Goal: Task Accomplishment & Management: Manage account settings

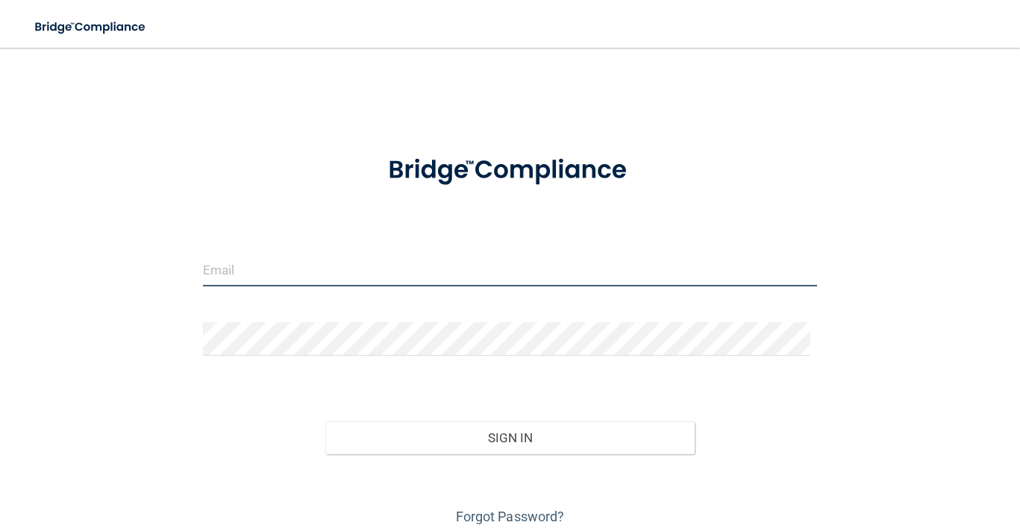
type input "[EMAIL_ADDRESS][DOMAIN_NAME]"
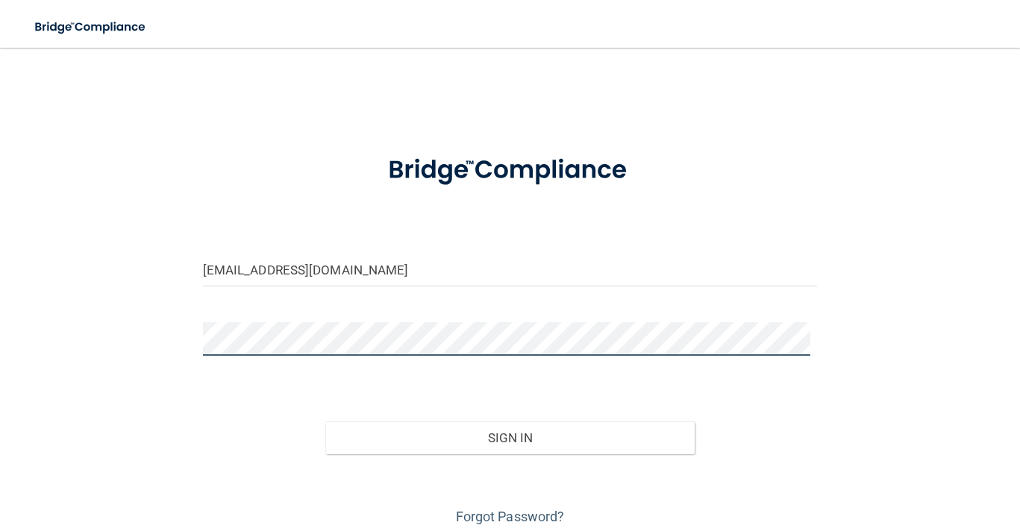
click at [193, 335] on div at bounding box center [510, 344] width 637 height 45
click at [192, 336] on div at bounding box center [510, 344] width 637 height 45
click at [325, 422] on button "Sign In" at bounding box center [509, 438] width 369 height 33
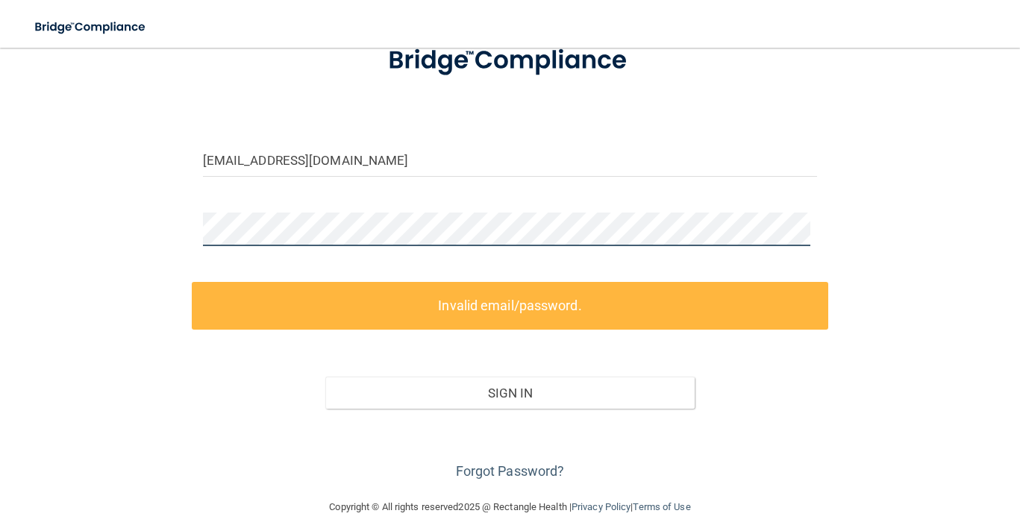
scroll to position [121, 0]
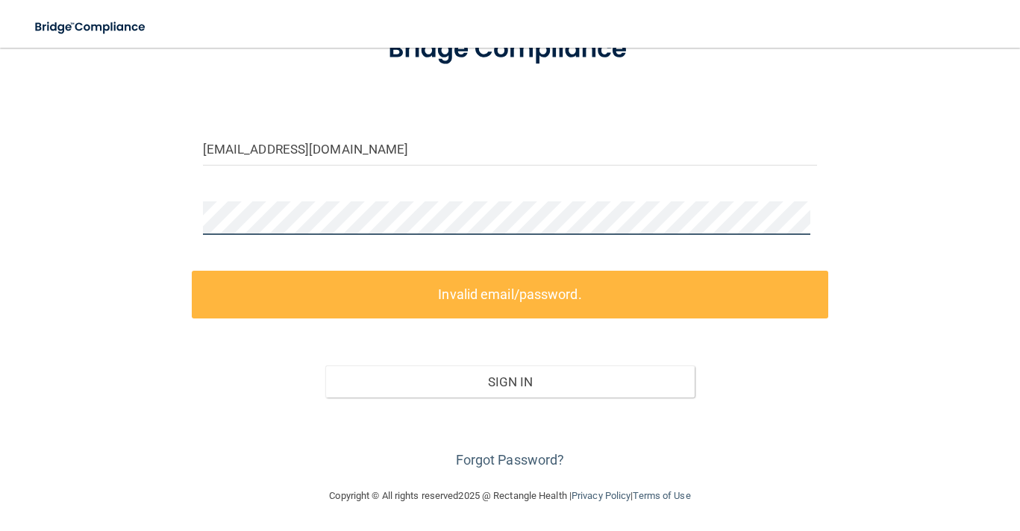
click at [172, 207] on div "[EMAIL_ADDRESS][DOMAIN_NAME] Invalid email/password. You don't have permission …" at bounding box center [510, 207] width 961 height 531
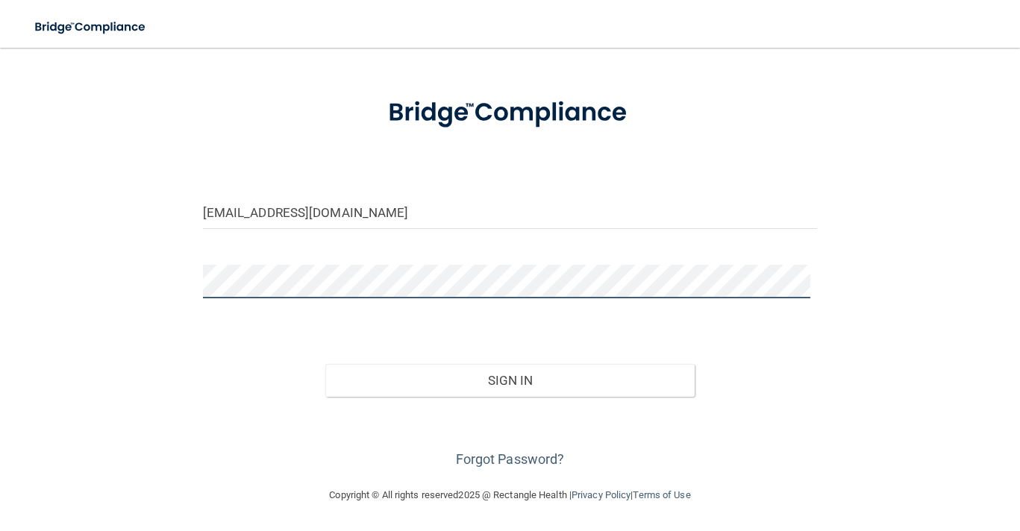
scroll to position [57, 0]
click at [325, 365] on button "Sign In" at bounding box center [509, 381] width 369 height 33
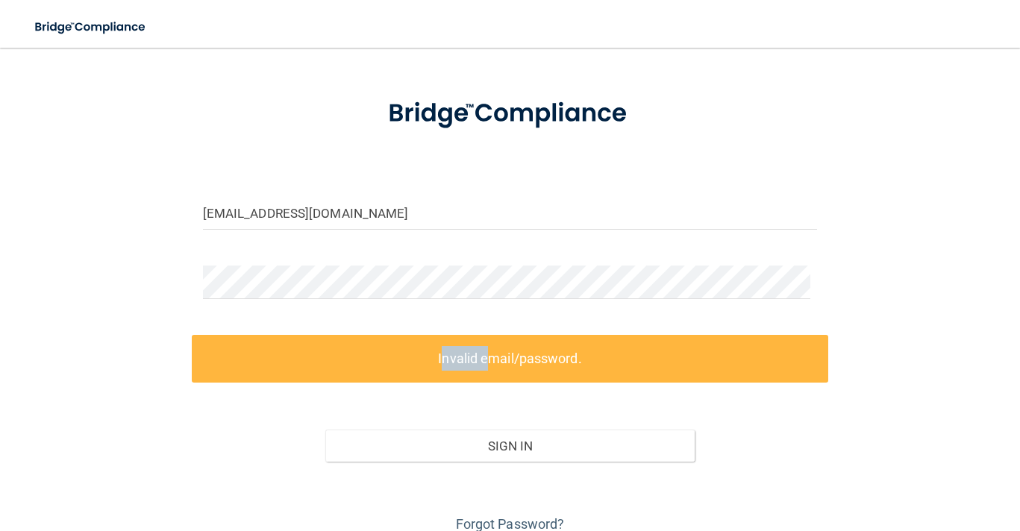
drag, startPoint x: 478, startPoint y: 370, endPoint x: 405, endPoint y: 358, distance: 73.4
click at [405, 358] on label "Invalid email/password." at bounding box center [510, 358] width 637 height 47
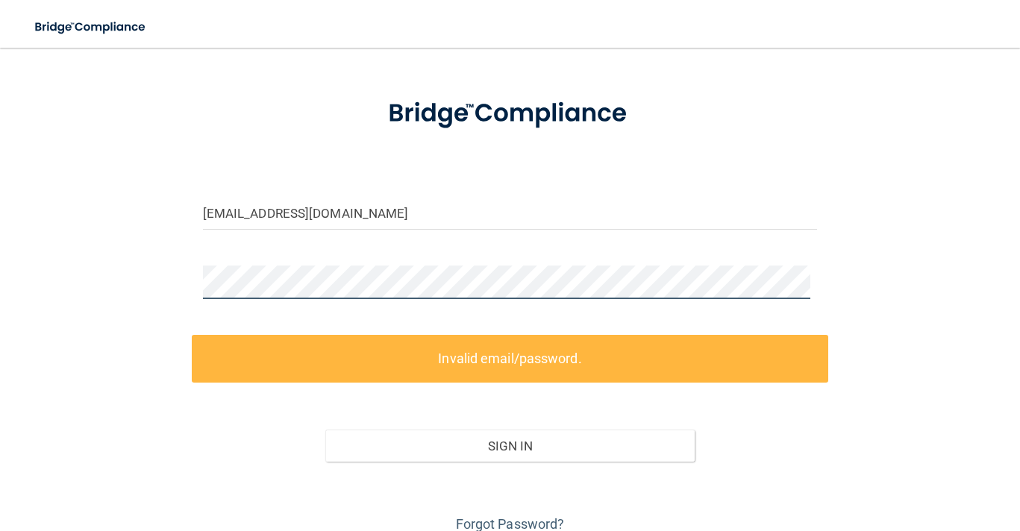
click at [187, 284] on div "[EMAIL_ADDRESS][DOMAIN_NAME] Invalid email/password. You don't have permission …" at bounding box center [510, 271] width 961 height 531
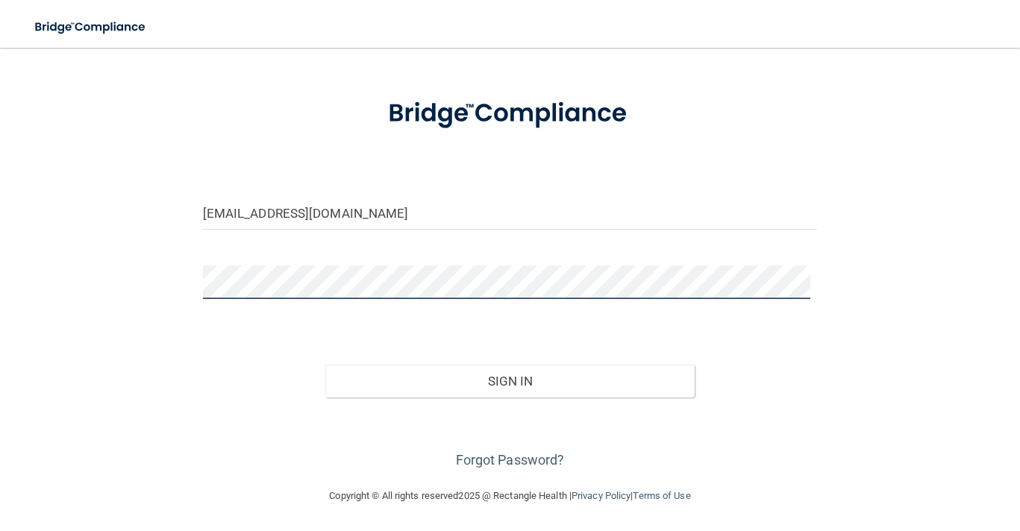
click at [325, 365] on button "Sign In" at bounding box center [509, 381] width 369 height 33
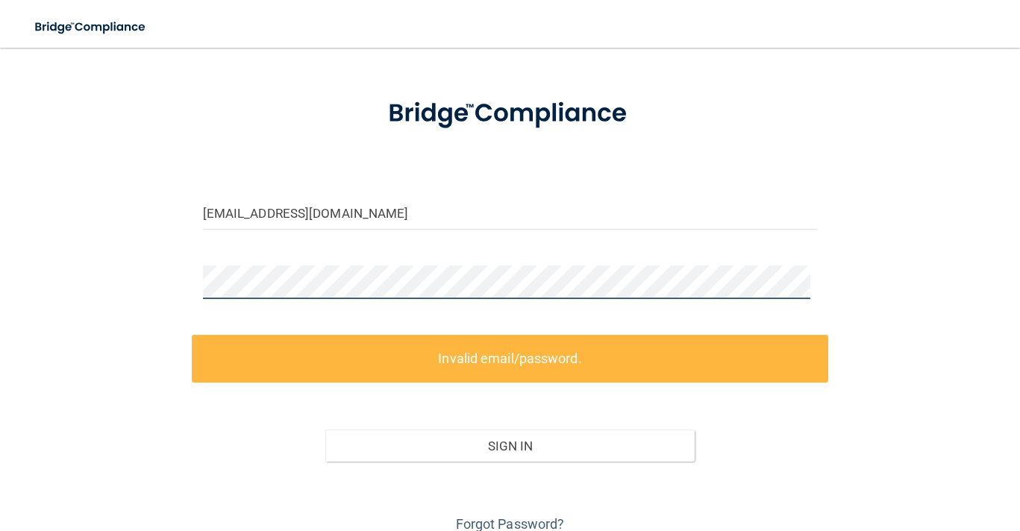
click at [192, 278] on div at bounding box center [510, 288] width 637 height 45
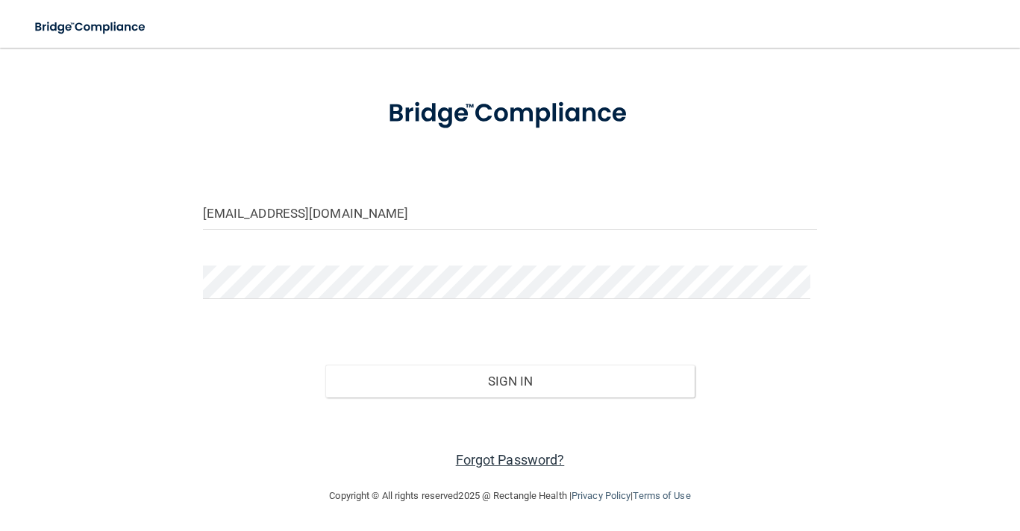
click at [499, 461] on link "Forgot Password?" at bounding box center [510, 460] width 109 height 16
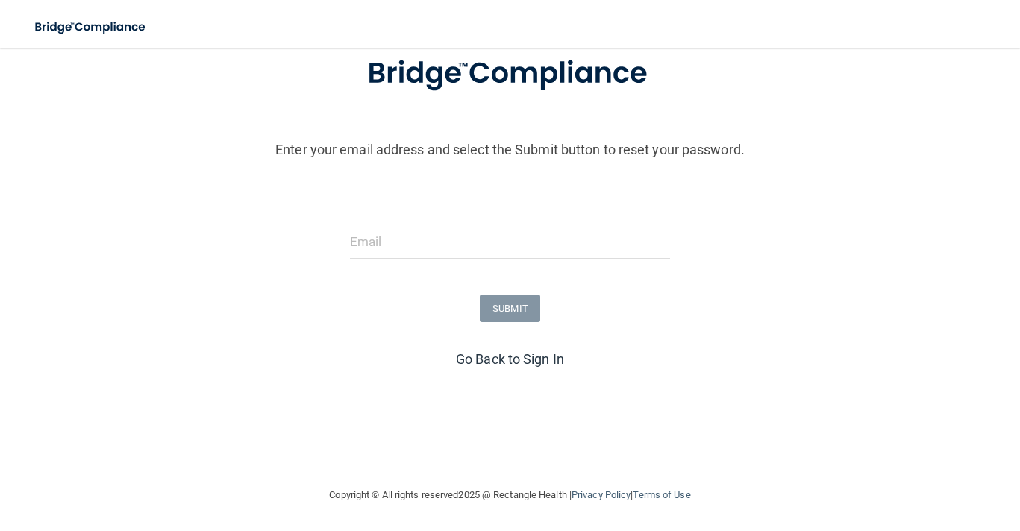
click at [482, 358] on link "Go Back to Sign In" at bounding box center [510, 360] width 108 height 16
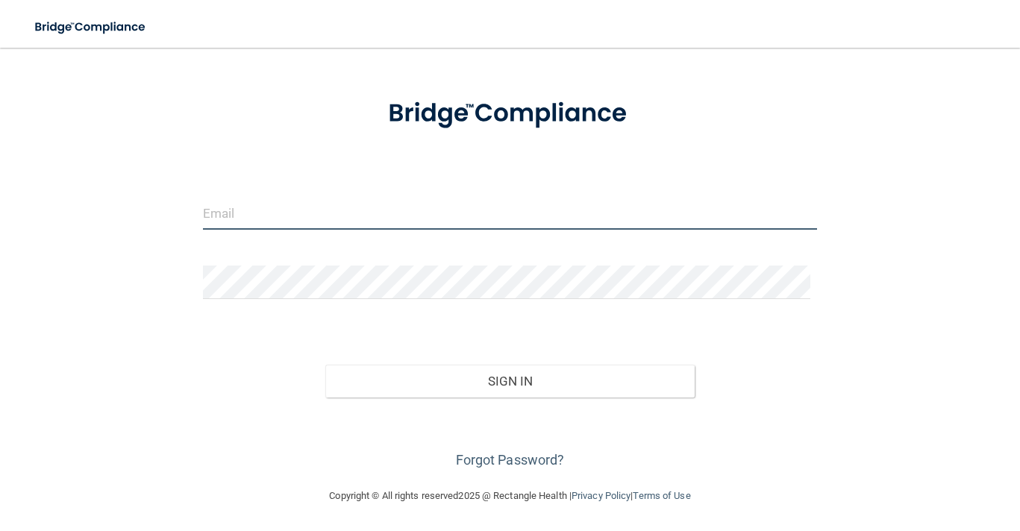
type input "[EMAIL_ADDRESS][DOMAIN_NAME]"
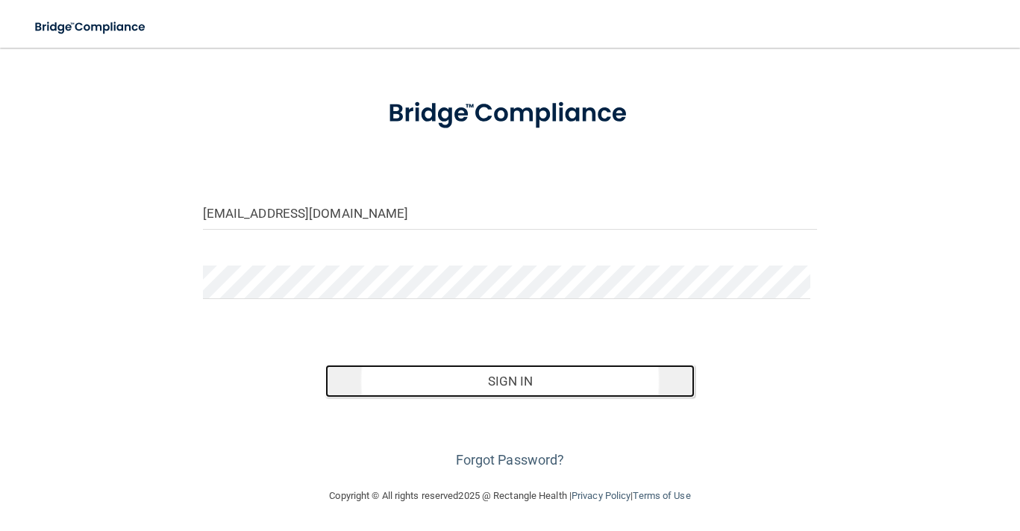
click at [506, 372] on button "Sign In" at bounding box center [509, 381] width 369 height 33
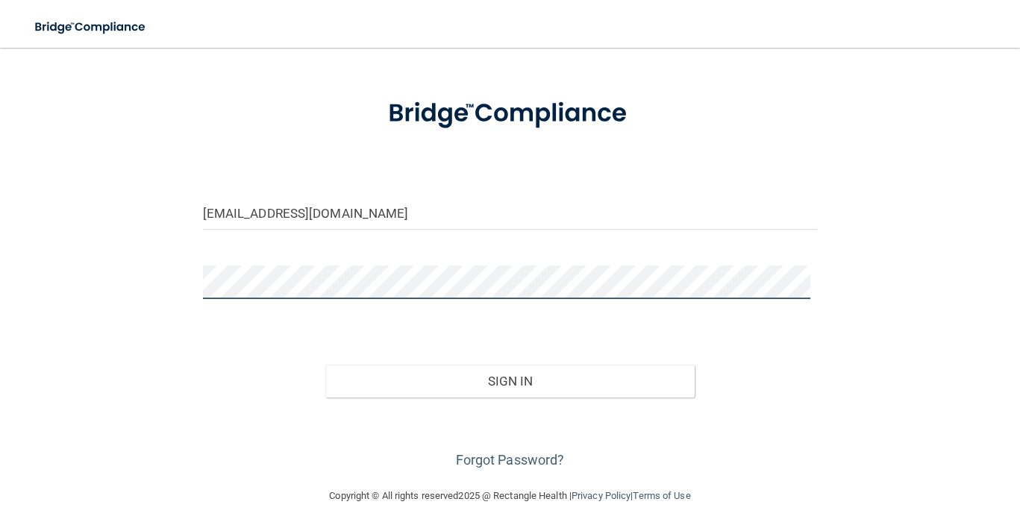
click at [325, 365] on button "Sign In" at bounding box center [509, 381] width 369 height 33
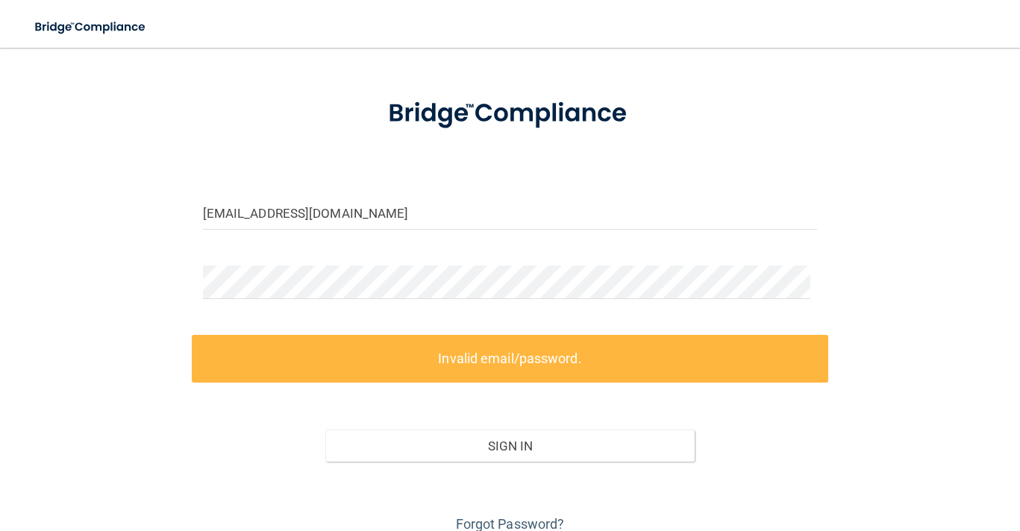
click at [534, 367] on label "Invalid email/password." at bounding box center [510, 358] width 637 height 47
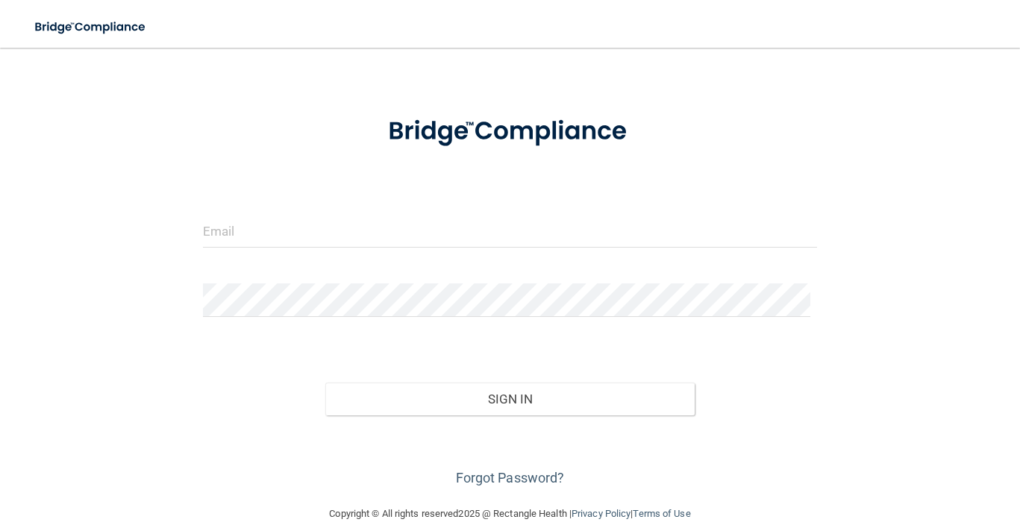
scroll to position [57, 0]
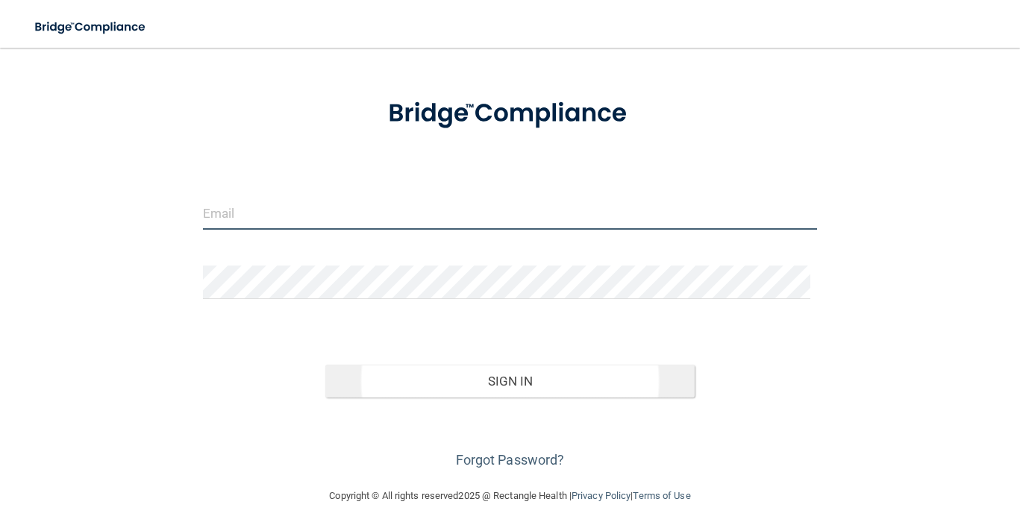
type input "[EMAIL_ADDRESS][DOMAIN_NAME]"
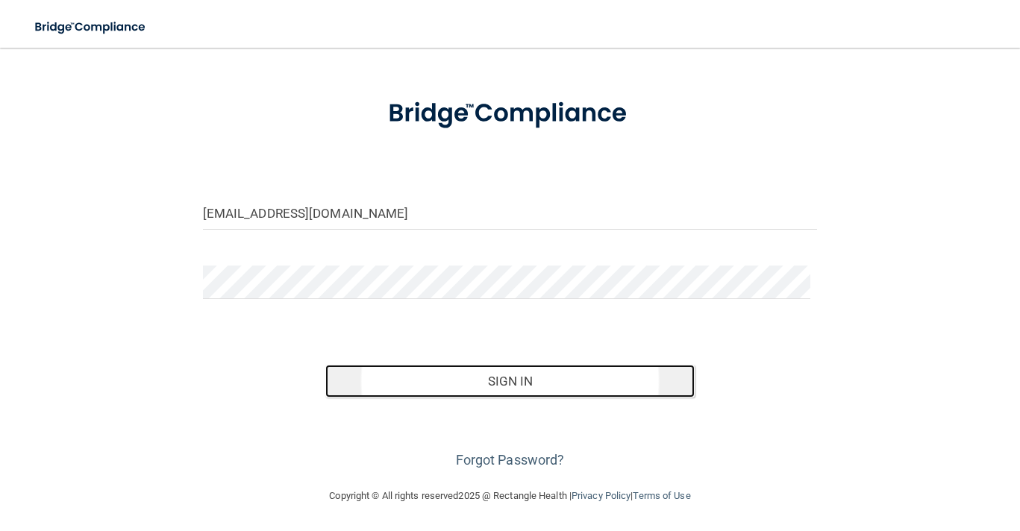
click at [498, 381] on button "Sign In" at bounding box center [509, 381] width 369 height 33
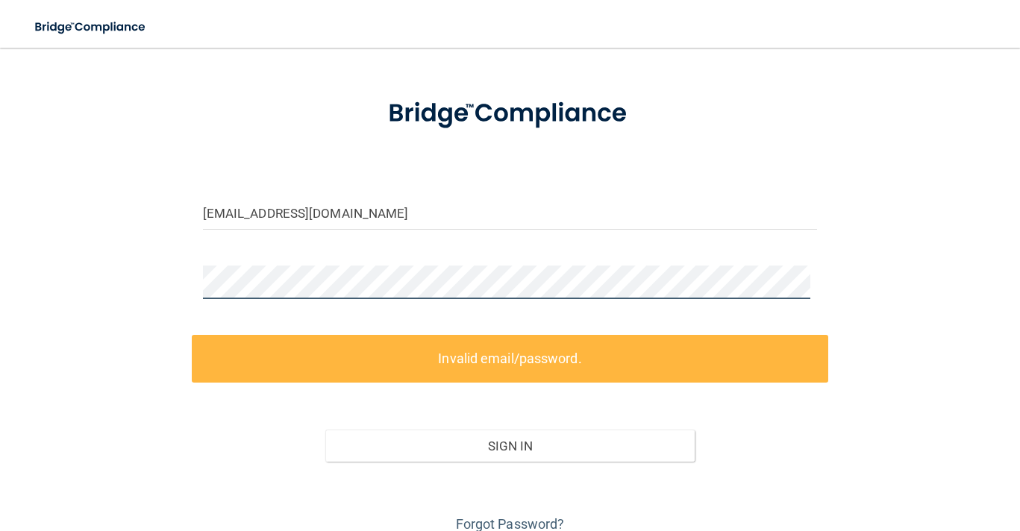
click at [192, 273] on div at bounding box center [510, 288] width 637 height 45
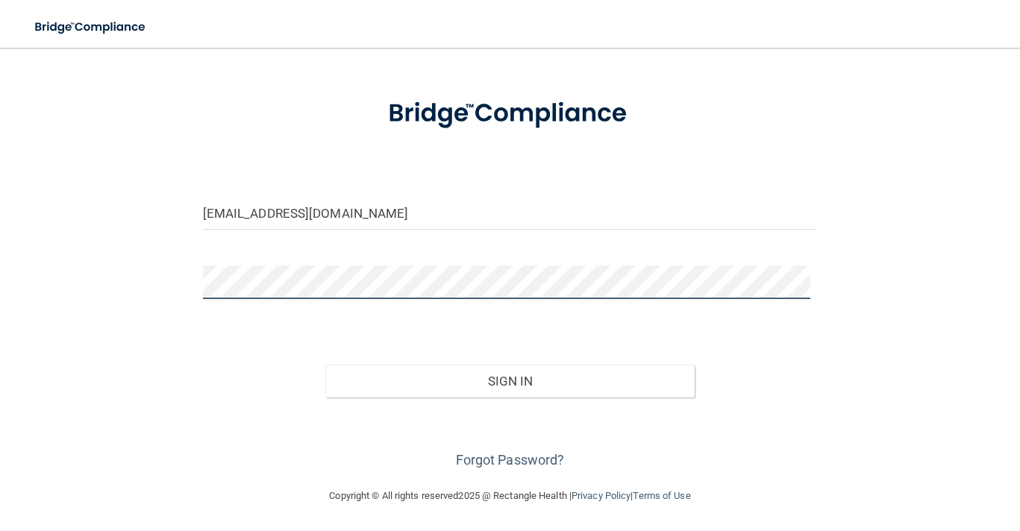
click at [325, 365] on button "Sign In" at bounding box center [509, 381] width 369 height 33
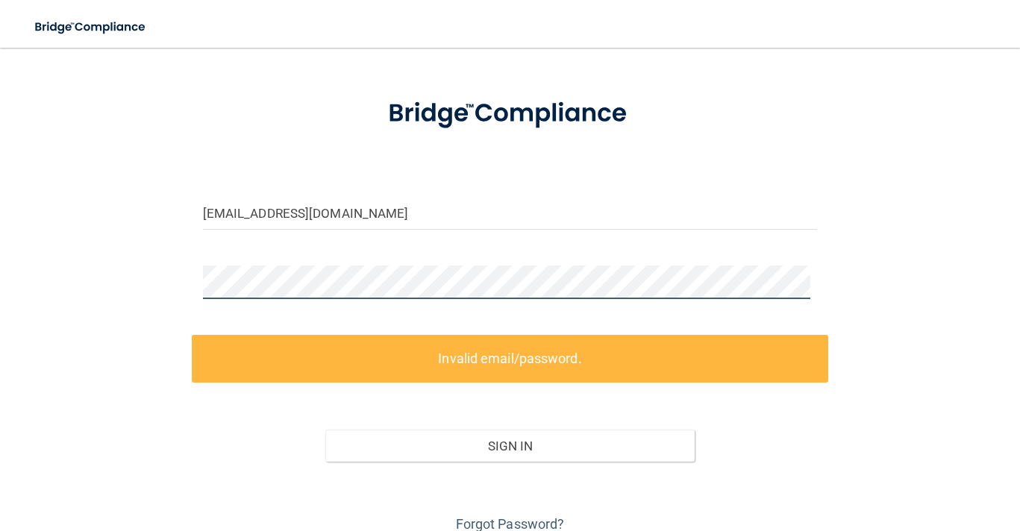
click at [192, 275] on div at bounding box center [510, 288] width 637 height 45
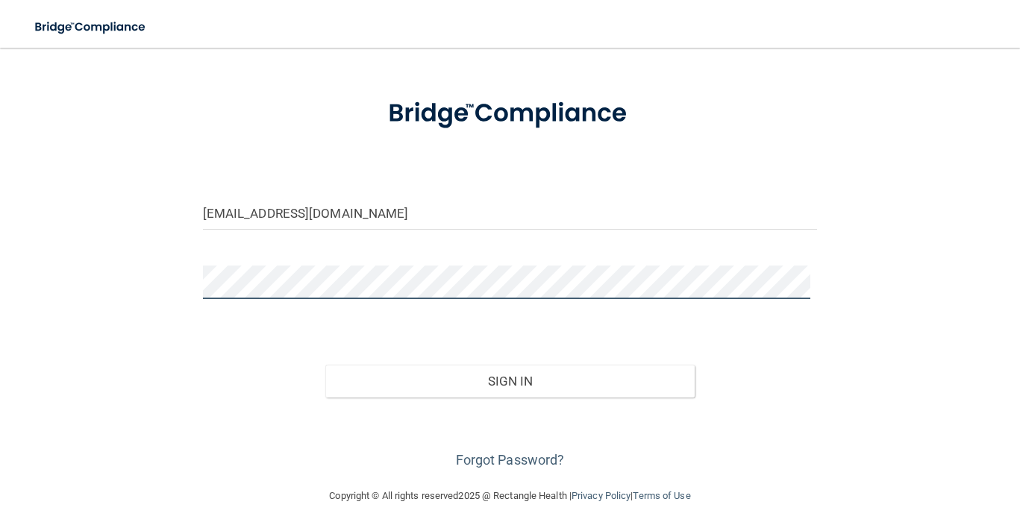
click at [325, 365] on button "Sign In" at bounding box center [509, 381] width 369 height 33
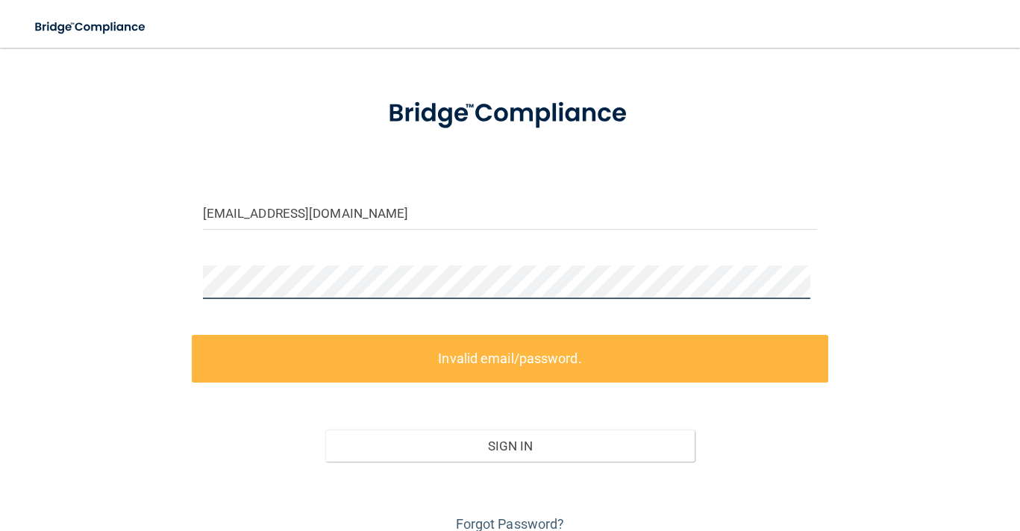
click at [183, 281] on div "[EMAIL_ADDRESS][DOMAIN_NAME] Invalid email/password. You don't have permission …" at bounding box center [510, 271] width 961 height 531
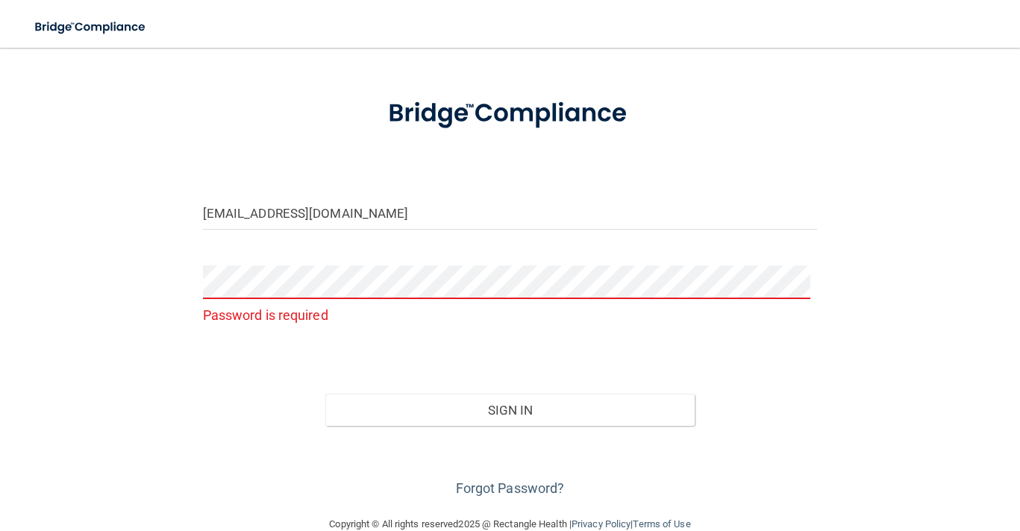
click at [181, 452] on div "kwilhelm@allendental.net Password is required Invalid email/password. You don't…" at bounding box center [510, 253] width 961 height 495
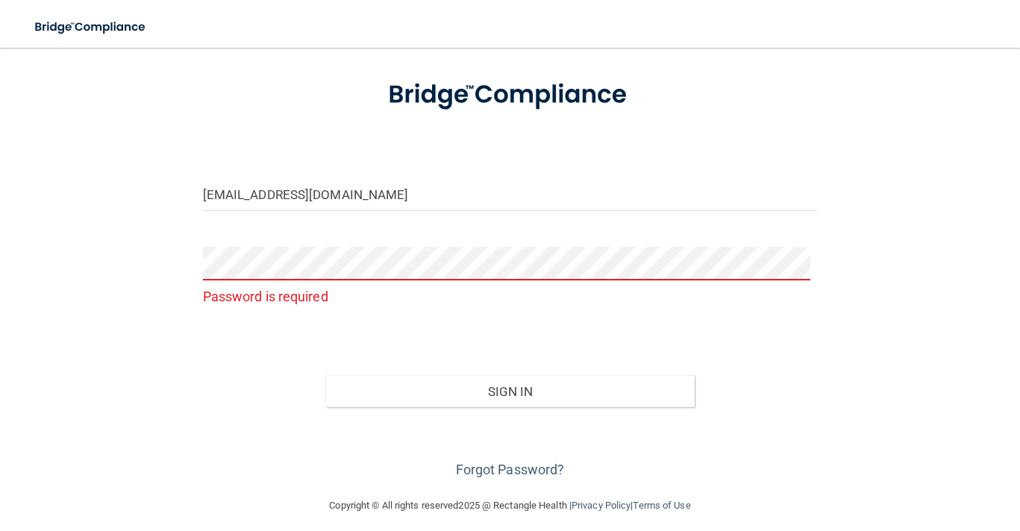
scroll to position [85, 0]
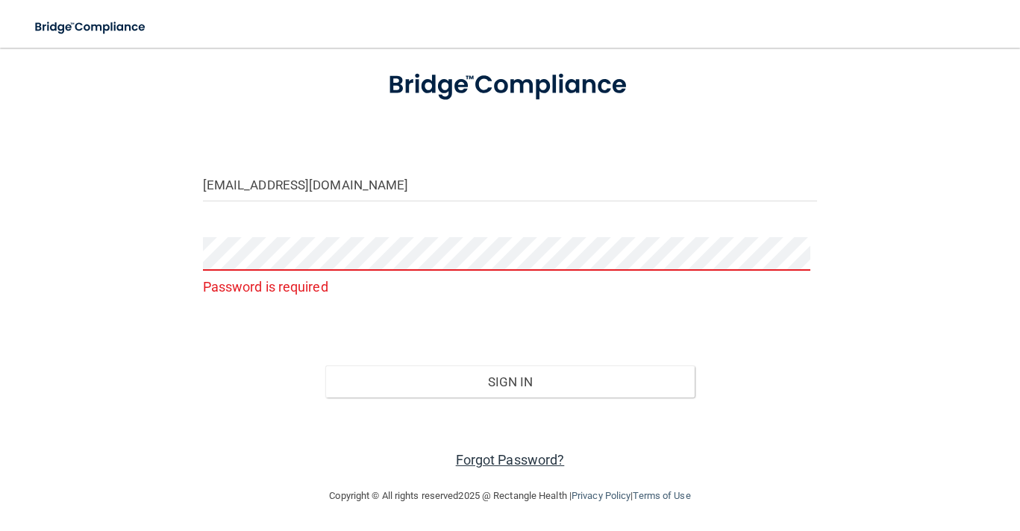
click at [531, 457] on link "Forgot Password?" at bounding box center [510, 460] width 109 height 16
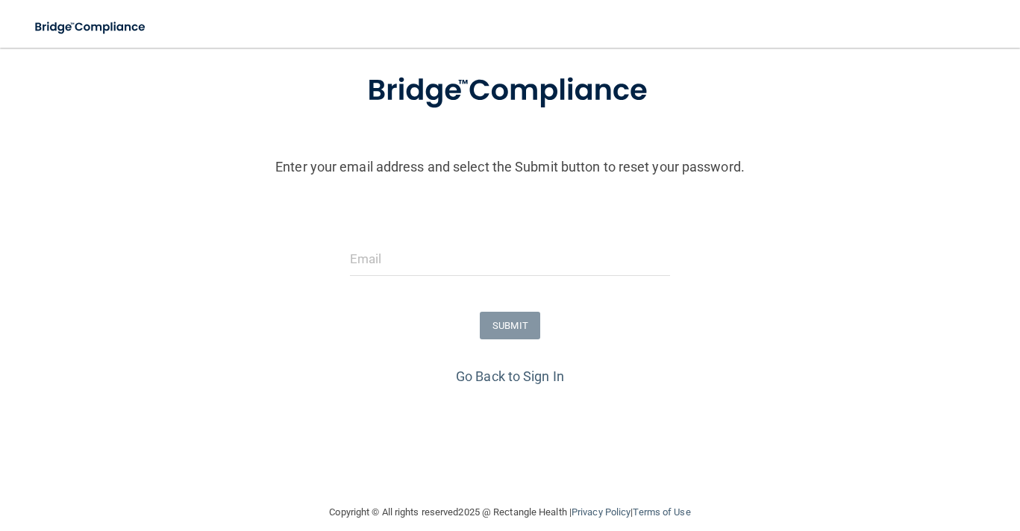
scroll to position [102, 0]
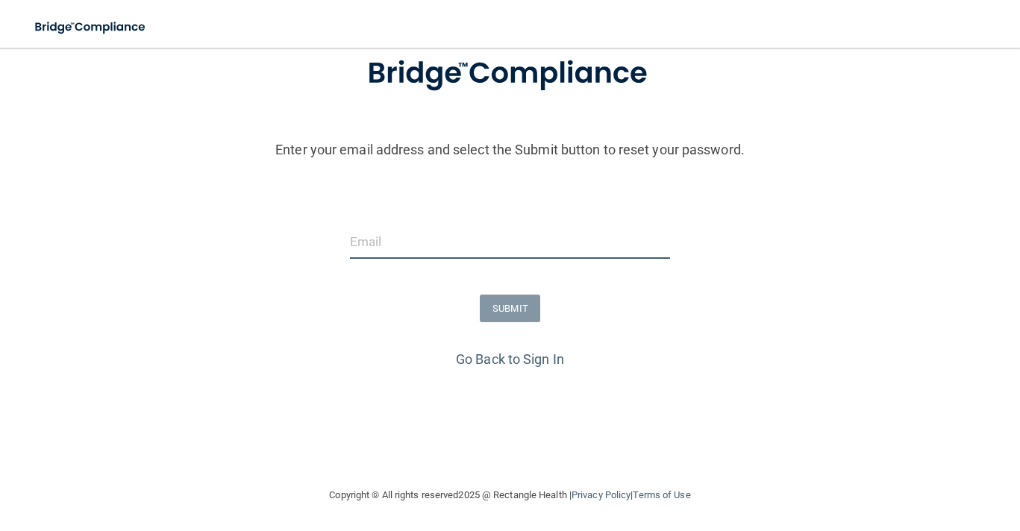
click at [440, 242] on input "email" at bounding box center [510, 242] width 320 height 34
type input "[EMAIL_ADDRESS][DOMAIN_NAME]"
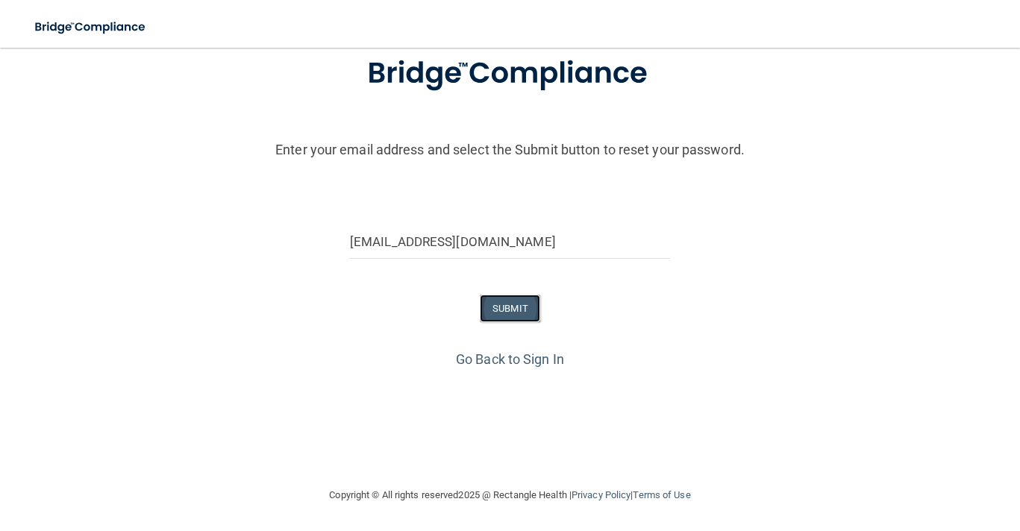
click at [507, 310] on button "SUBMIT" at bounding box center [510, 309] width 60 height 28
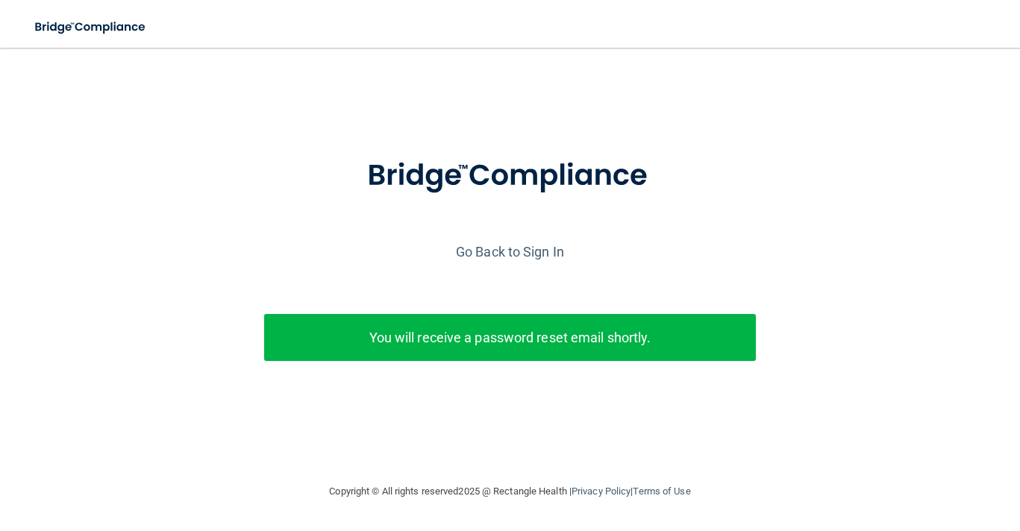
click at [475, 84] on div "Enter your email address and select the Submit button to reset your password. k…" at bounding box center [510, 246] width 983 height 366
click at [490, 246] on link "Go Back to Sign In" at bounding box center [510, 252] width 108 height 16
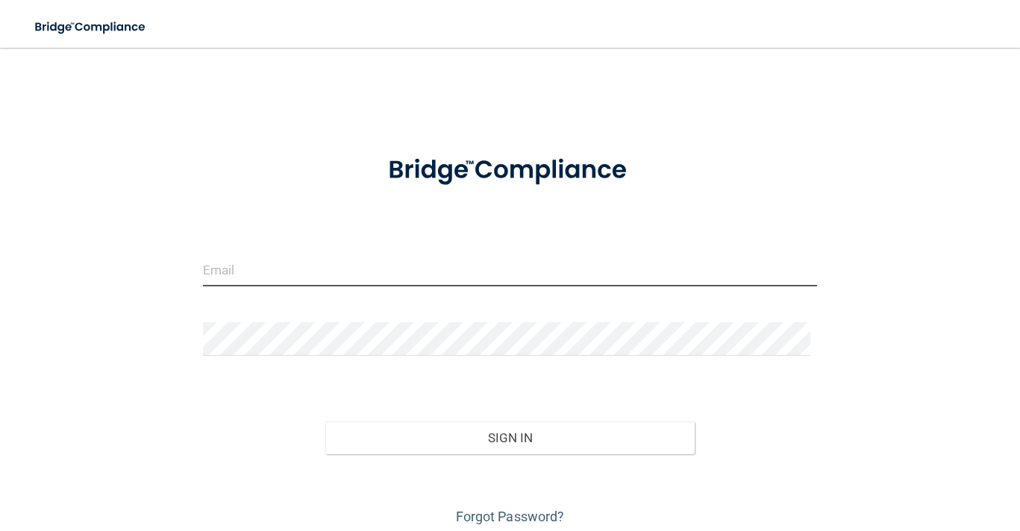
type input "[EMAIL_ADDRESS][DOMAIN_NAME]"
